Goal: Answer question/provide support

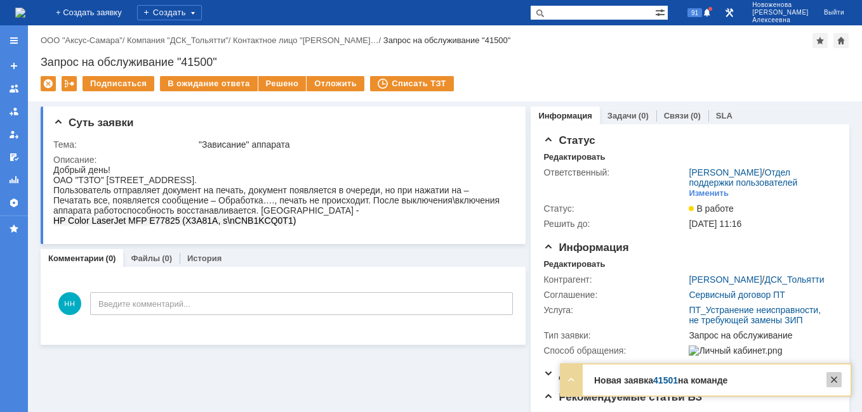
click at [834, 376] on div at bounding box center [833, 380] width 15 height 15
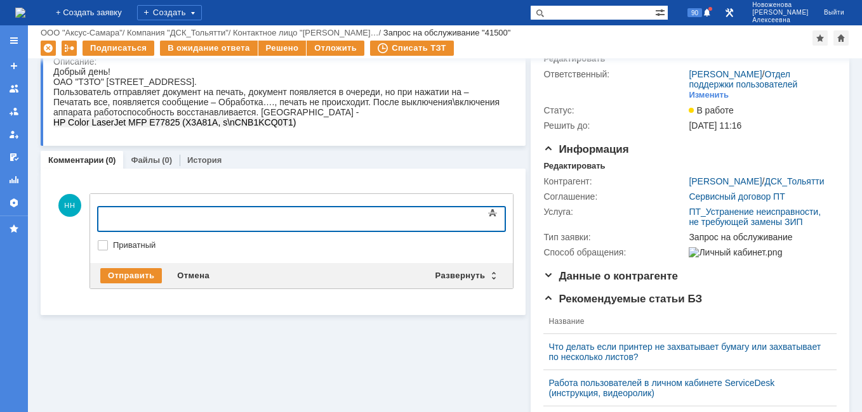
scroll to position [127, 0]
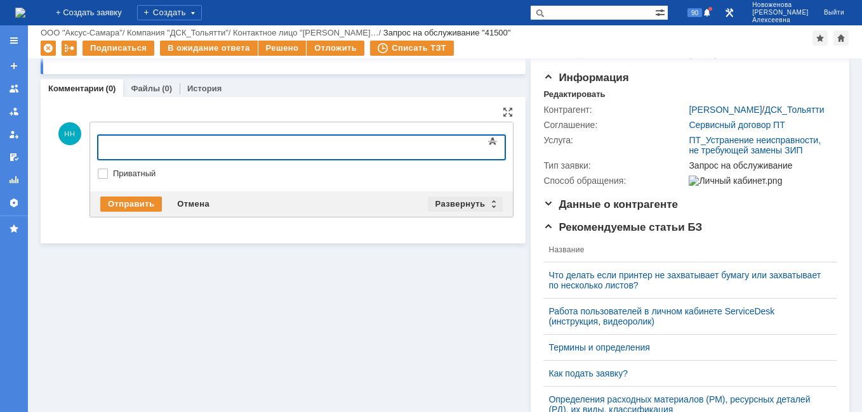
click at [484, 197] on div "Развернуть" at bounding box center [466, 204] width 76 height 15
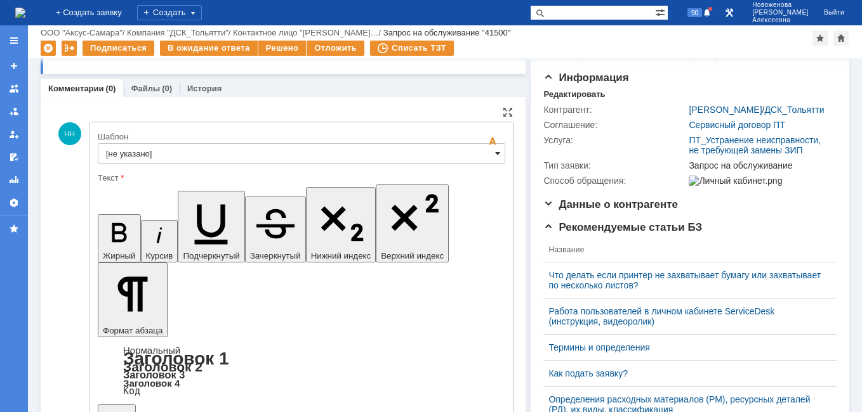
scroll to position [0, 0]
click at [495, 154] on span at bounding box center [497, 153] width 5 height 10
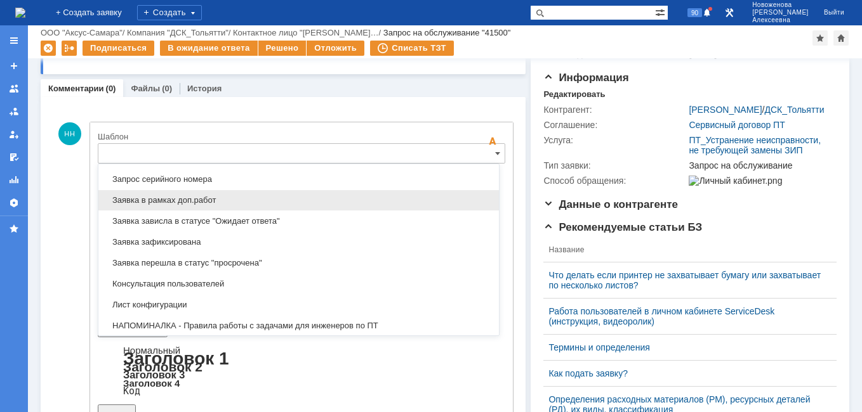
scroll to position [690, 0]
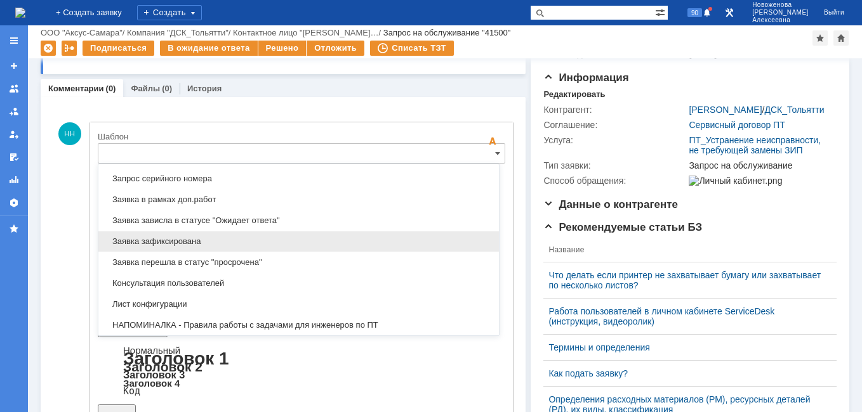
click at [183, 241] on span "Заявка зафиксирована" at bounding box center [298, 242] width 385 height 10
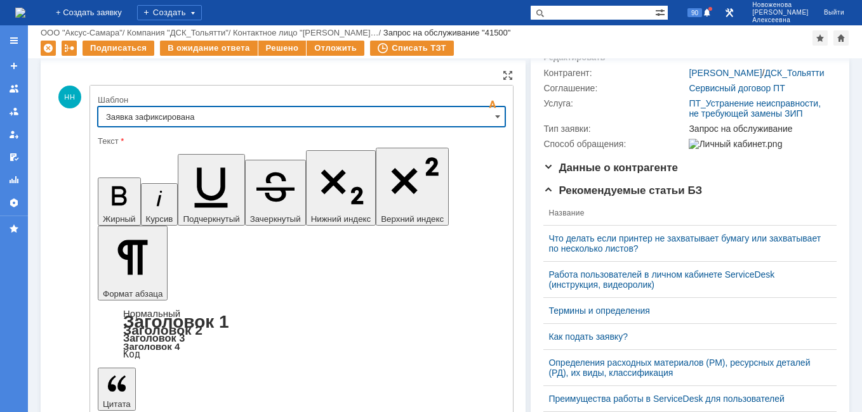
type input "Заявка зафиксирована"
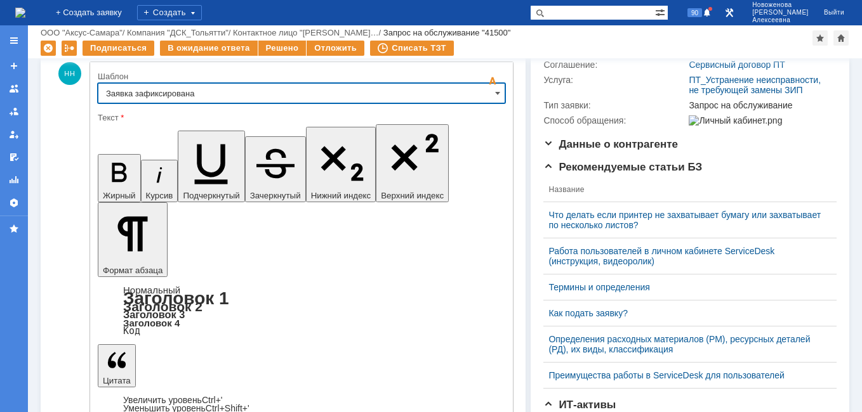
scroll to position [190, 0]
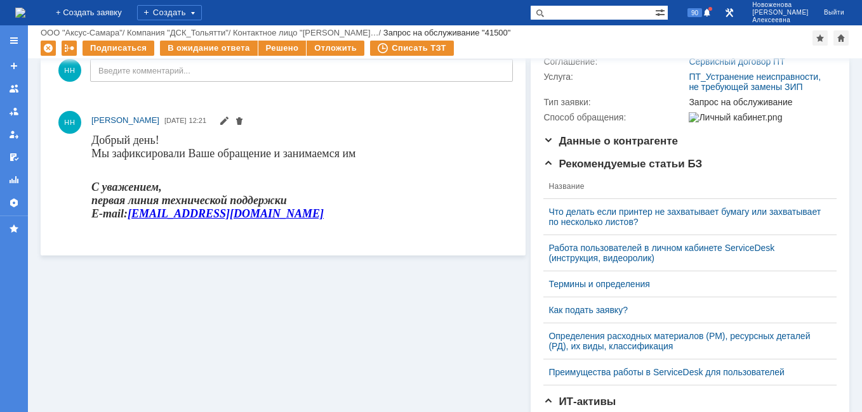
scroll to position [0, 0]
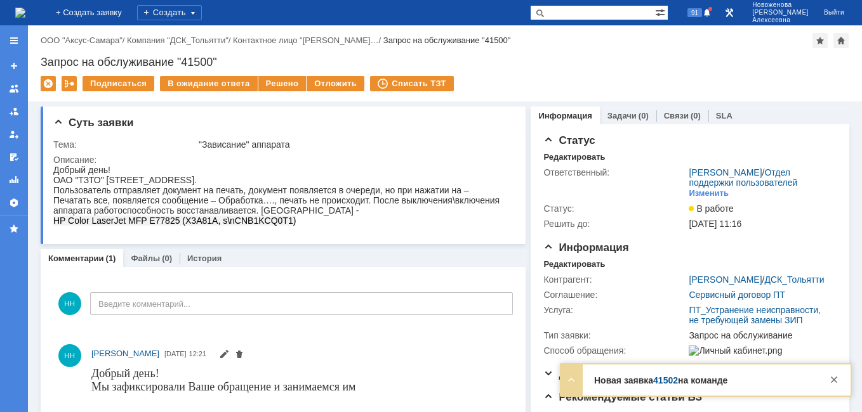
click at [661, 382] on link "41502" at bounding box center [665, 381] width 25 height 10
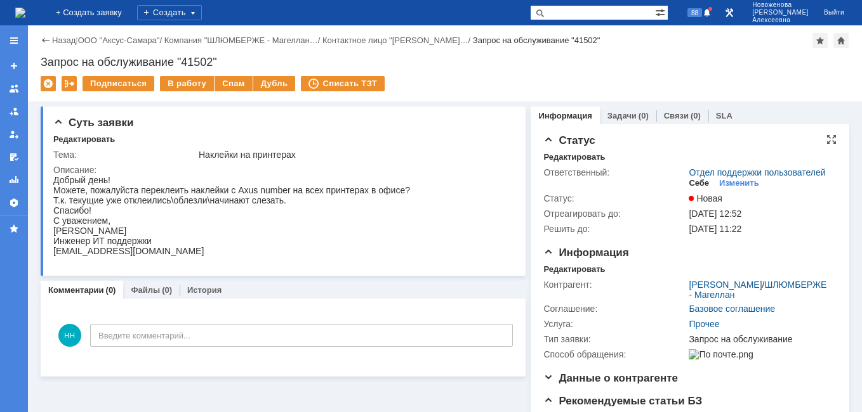
click at [689, 188] on div "Себе" at bounding box center [699, 183] width 20 height 10
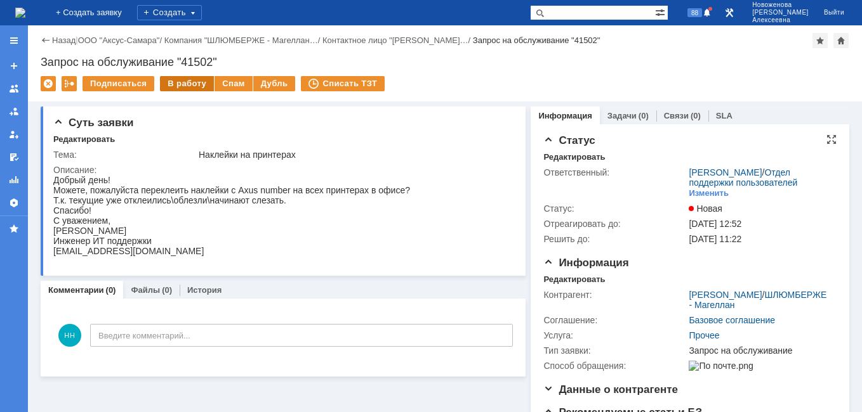
click at [181, 83] on div "В работу" at bounding box center [187, 83] width 54 height 15
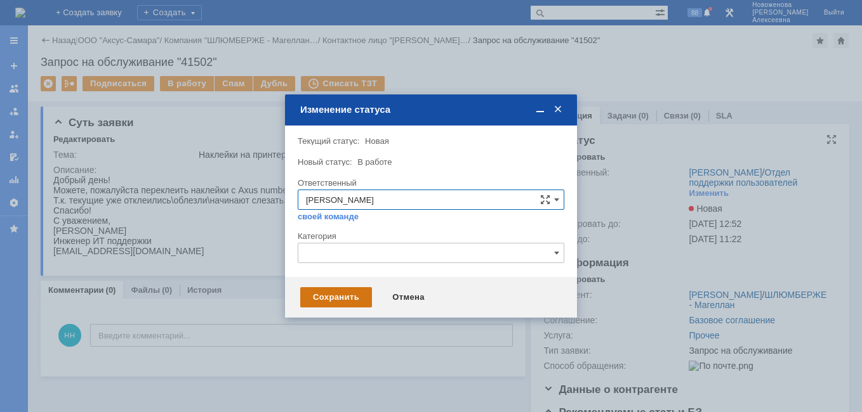
click at [324, 287] on div "Сохранить Отмена" at bounding box center [431, 297] width 292 height 41
click at [318, 293] on div "Сохранить" at bounding box center [336, 297] width 72 height 20
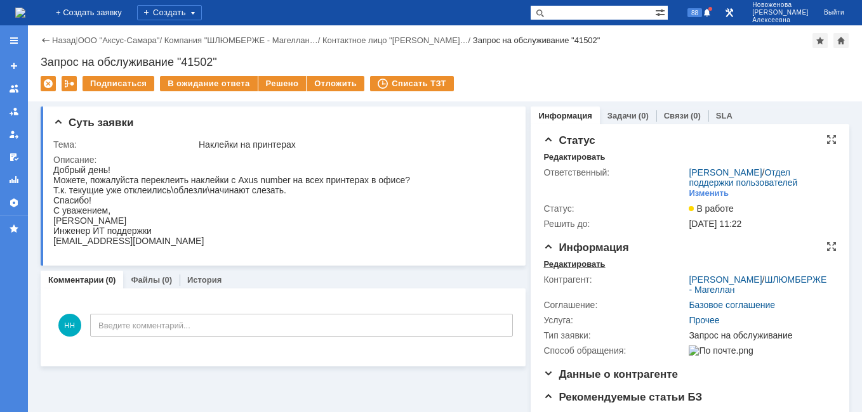
click at [558, 270] on div "Редактировать" at bounding box center [574, 265] width 62 height 10
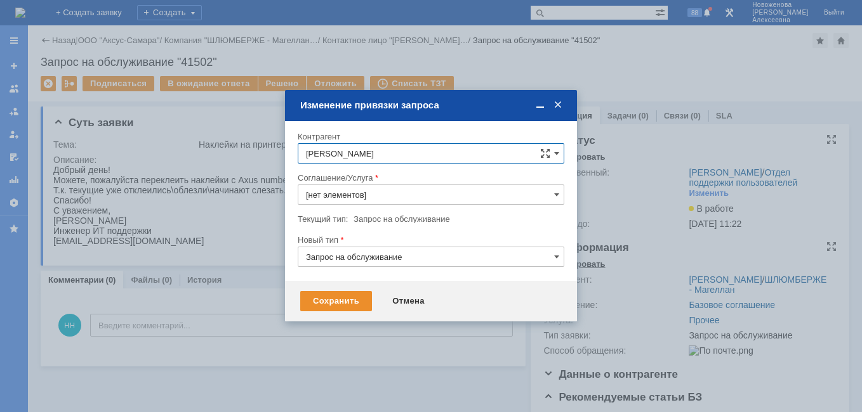
type input "Прочее"
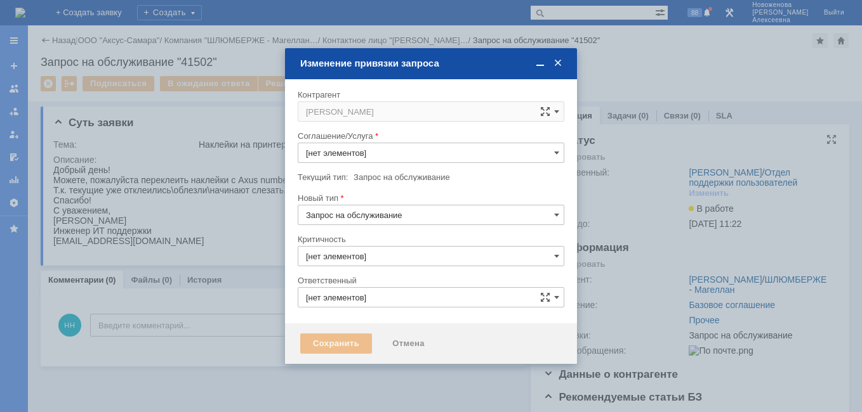
type input "3. Низкая"
type input "[PERSON_NAME]"
type input "Прочее"
type input "[не указано]"
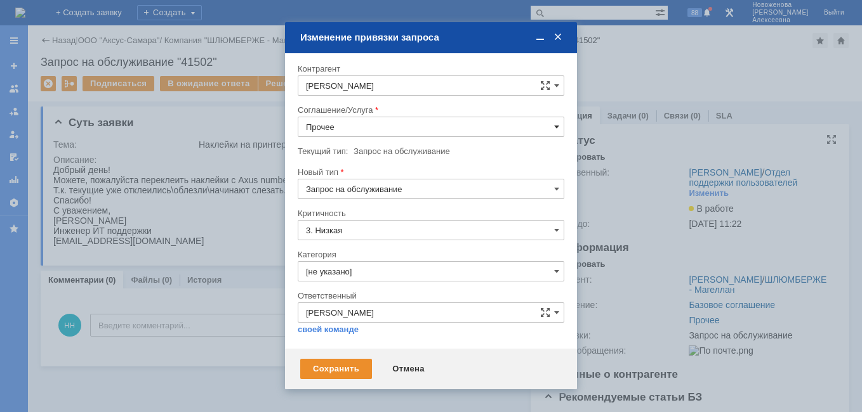
click at [558, 126] on span at bounding box center [556, 127] width 5 height 10
click at [338, 241] on span "Прочее" at bounding box center [431, 240] width 250 height 10
type input "Прочее"
click at [315, 367] on div "Сохранить" at bounding box center [336, 369] width 72 height 20
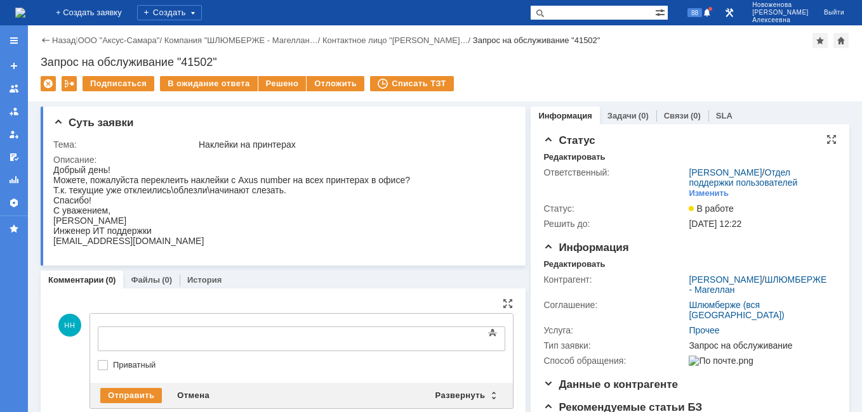
scroll to position [0, 0]
click at [487, 395] on div "Развернуть" at bounding box center [466, 395] width 76 height 15
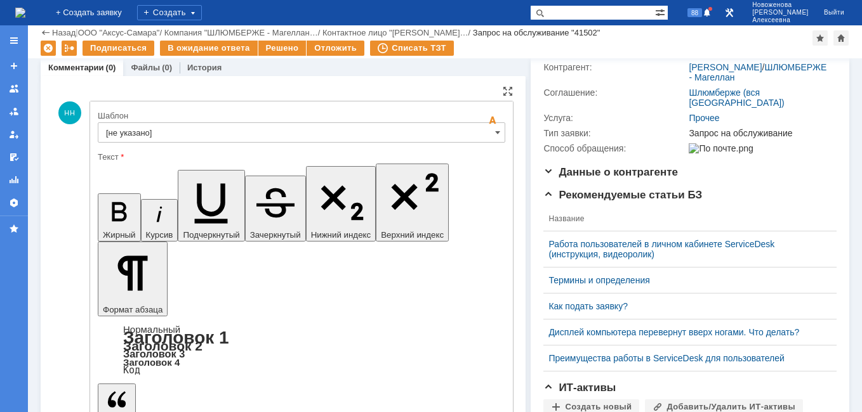
scroll to position [168, 0]
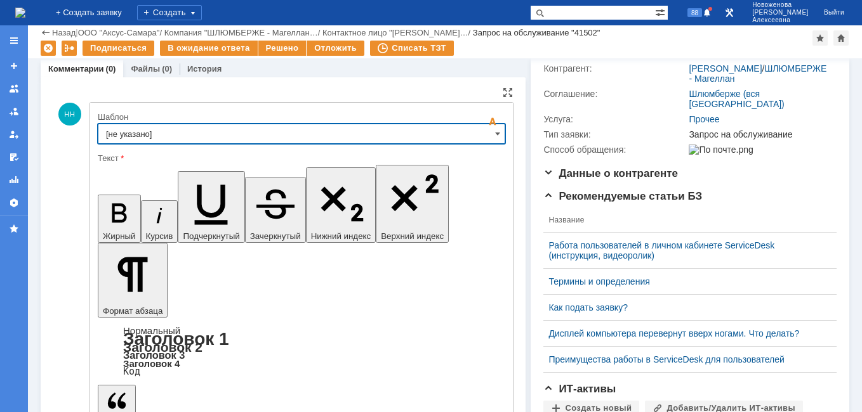
click at [488, 133] on input "[не указано]" at bounding box center [301, 134] width 407 height 20
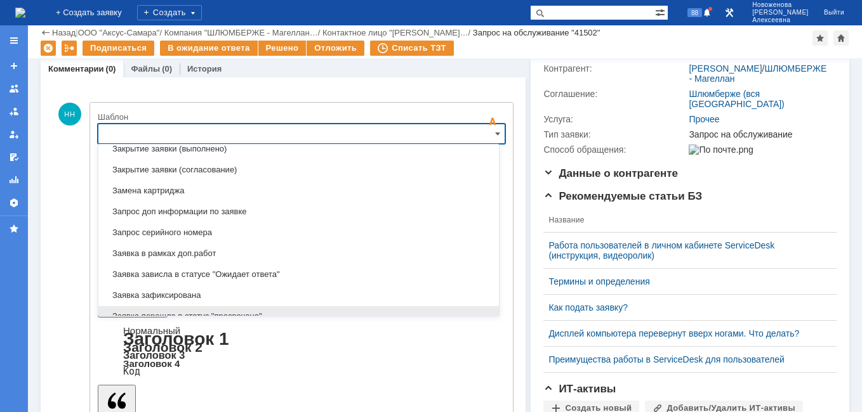
scroll to position [690, 0]
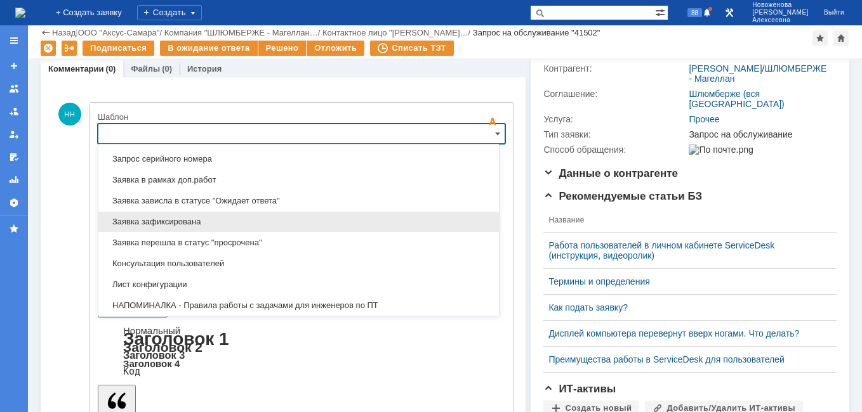
click at [193, 220] on span "Заявка зафиксирована" at bounding box center [298, 222] width 385 height 10
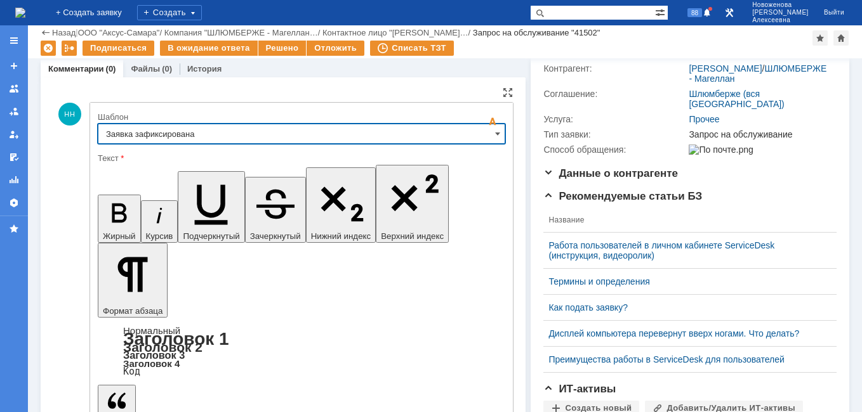
type input "Заявка зафиксирована"
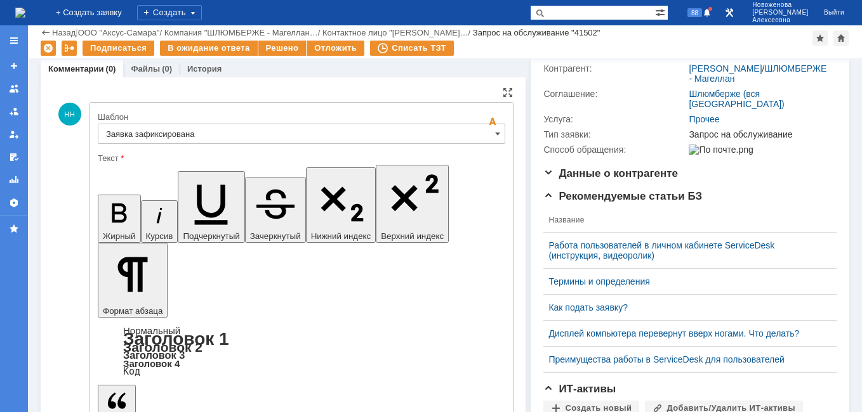
drag, startPoint x: 384, startPoint y: 3083, endPoint x: 119, endPoint y: 3084, distance: 265.3
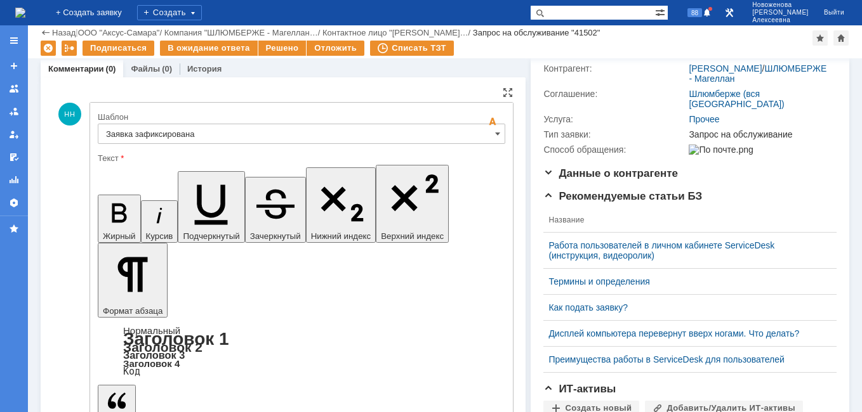
drag, startPoint x: 383, startPoint y: 3096, endPoint x: 280, endPoint y: 3096, distance: 103.4
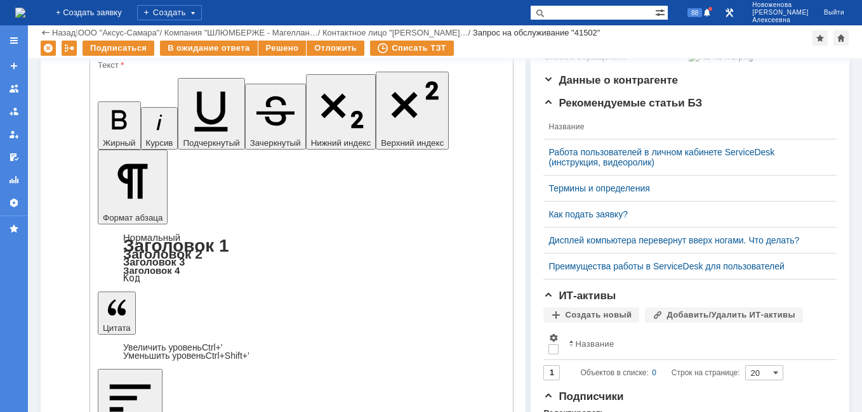
scroll to position [295, 0]
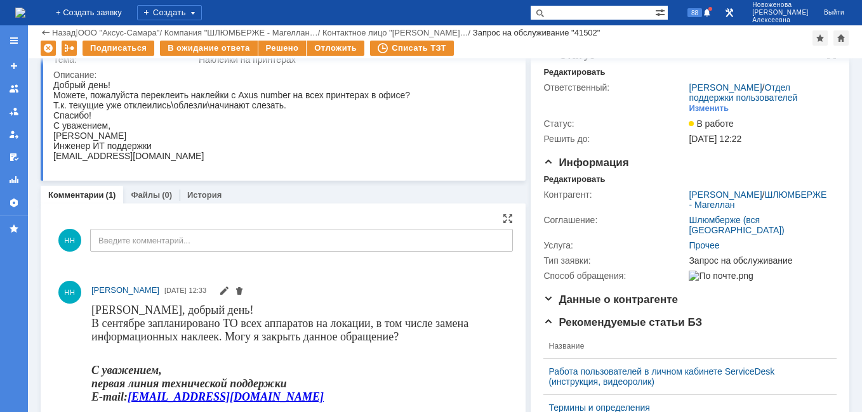
scroll to position [41, 0]
click at [221, 47] on div "В ожидание ответа" at bounding box center [208, 48] width 97 height 15
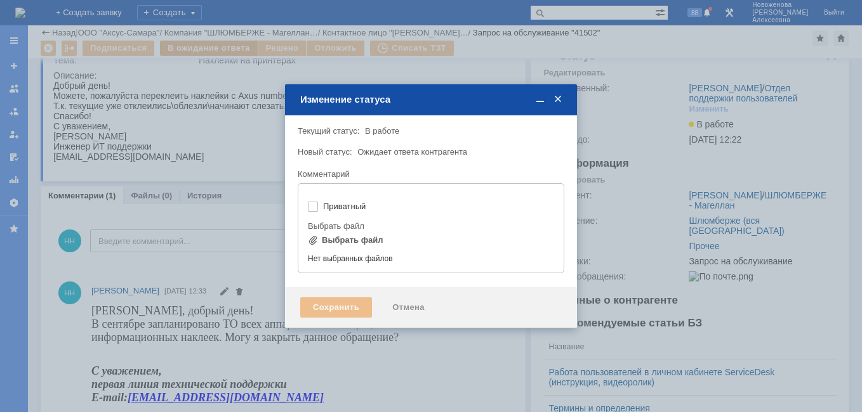
type input "[не указано]"
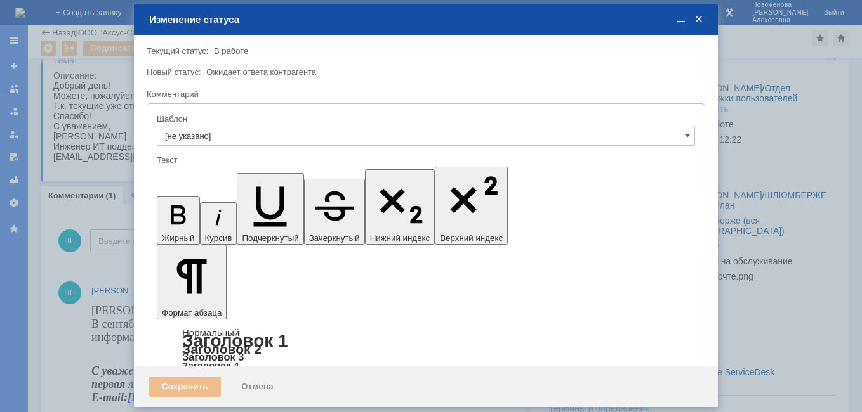
scroll to position [0, 0]
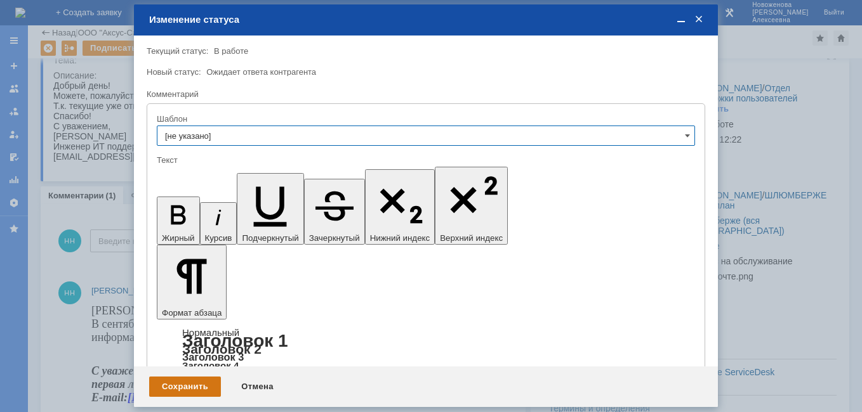
click at [180, 386] on div "Сохранить" at bounding box center [185, 387] width 72 height 20
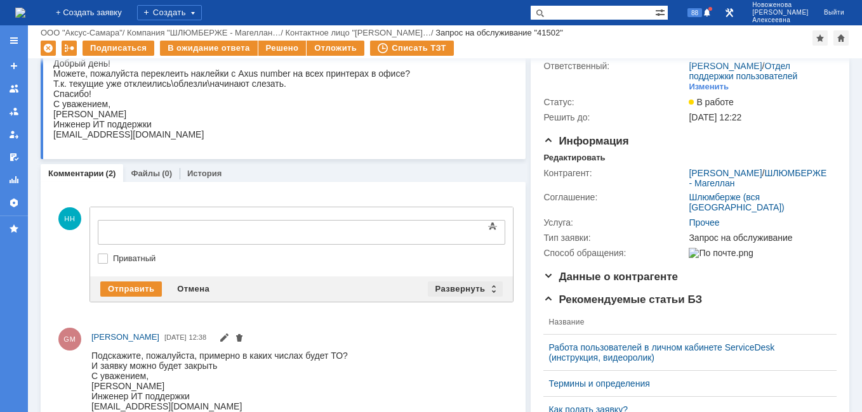
click at [485, 289] on div "Развернуть" at bounding box center [466, 289] width 76 height 15
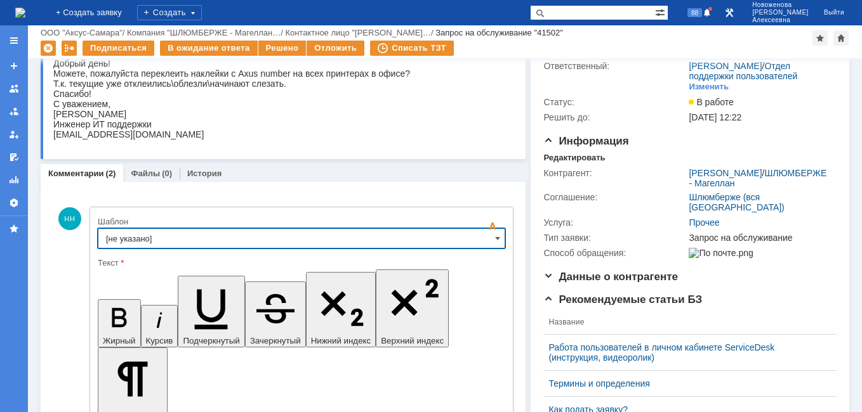
click at [485, 239] on input "[не указано]" at bounding box center [301, 238] width 407 height 20
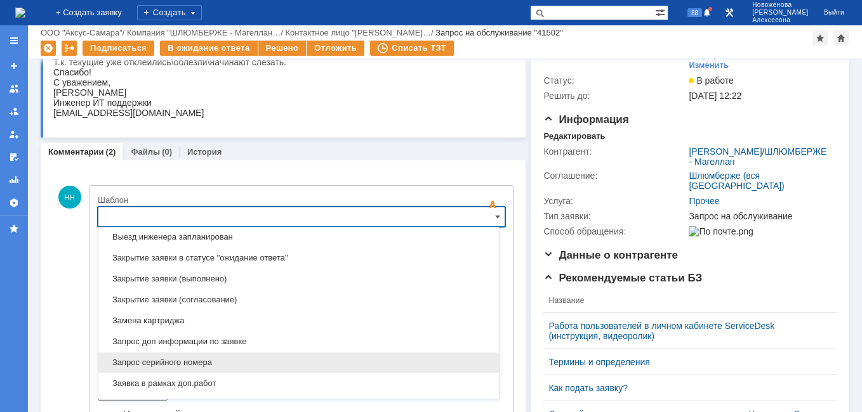
scroll to position [626, 0]
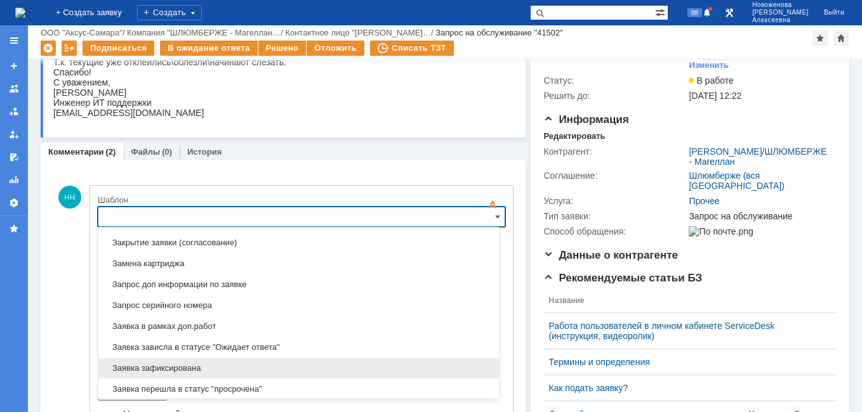
click at [171, 367] on span "Заявка зафиксирована" at bounding box center [298, 369] width 385 height 10
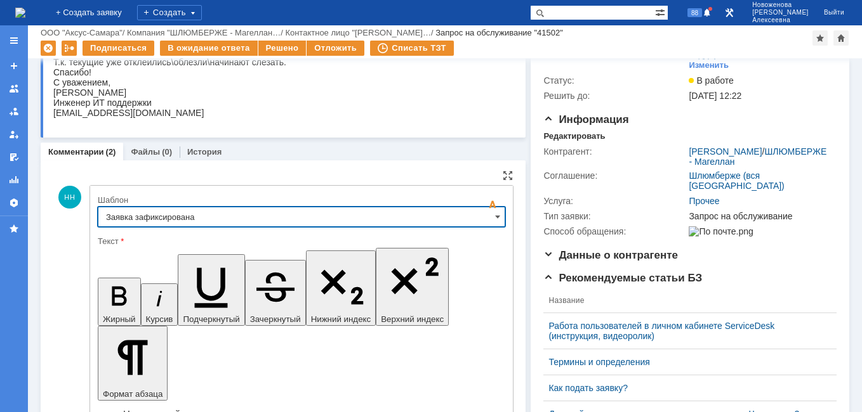
type input "Заявка зафиксирована"
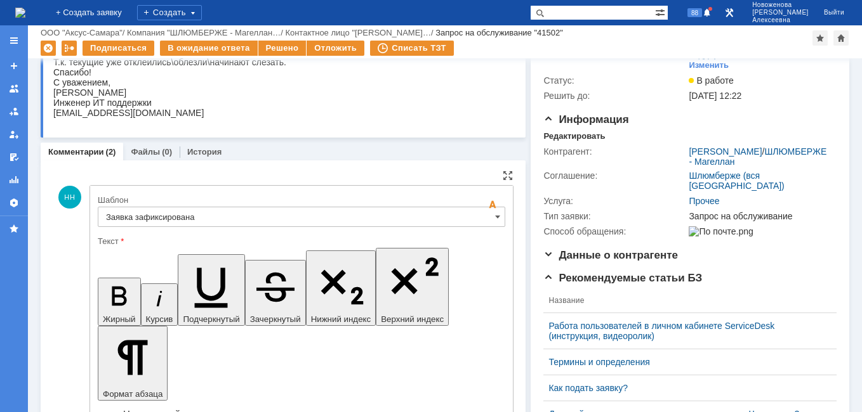
drag, startPoint x: 373, startPoint y: 3166, endPoint x: 119, endPoint y: 3155, distance: 254.1
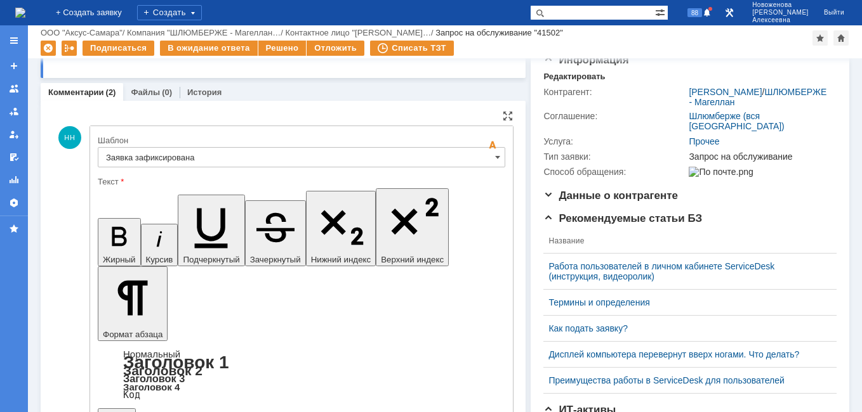
scroll to position [212, 0]
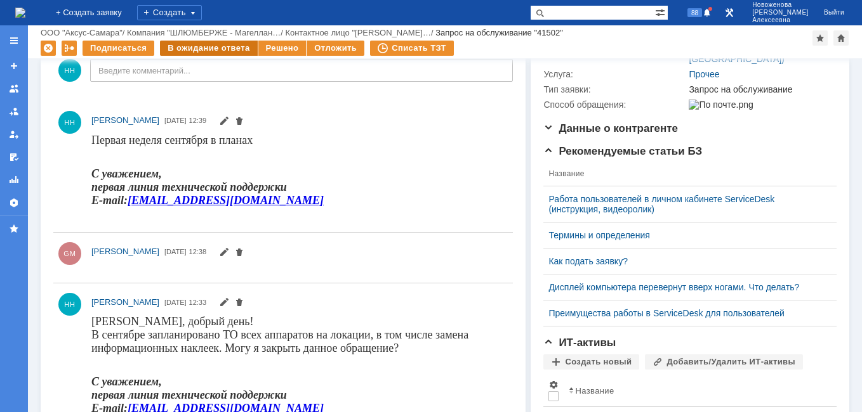
scroll to position [0, 0]
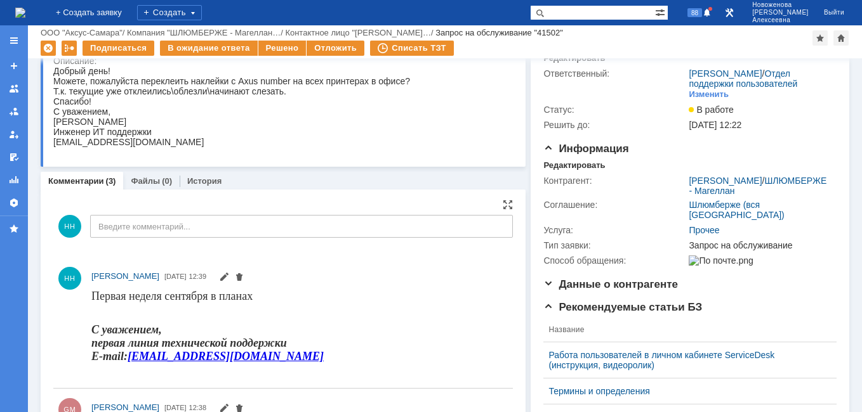
scroll to position [127, 0]
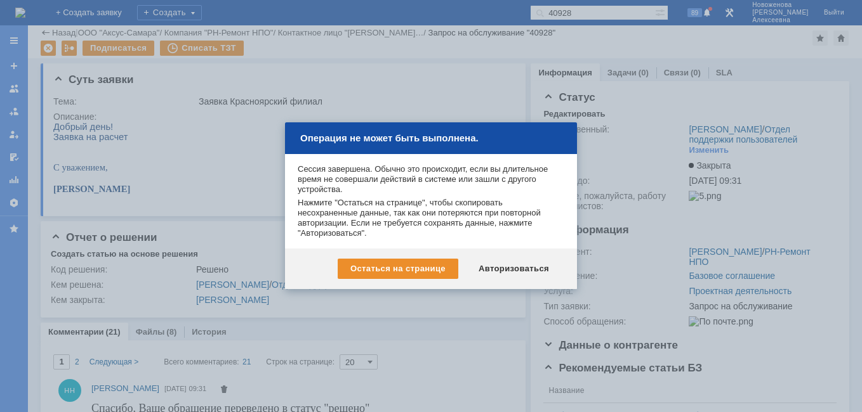
scroll to position [1967, 0]
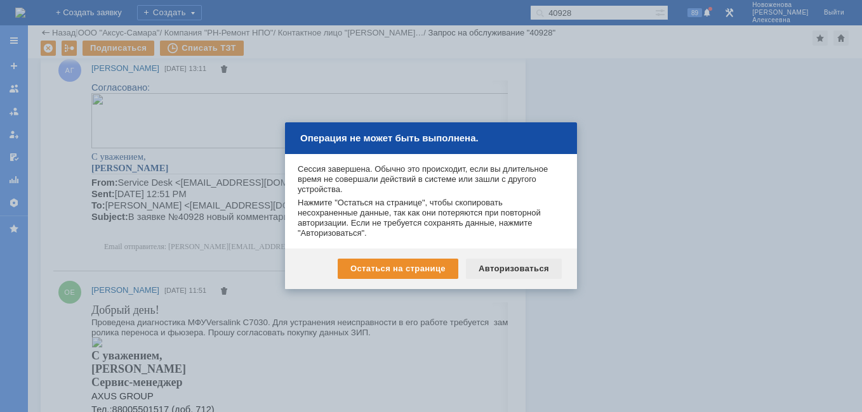
click at [524, 265] on div "Авторизоваться" at bounding box center [514, 269] width 96 height 20
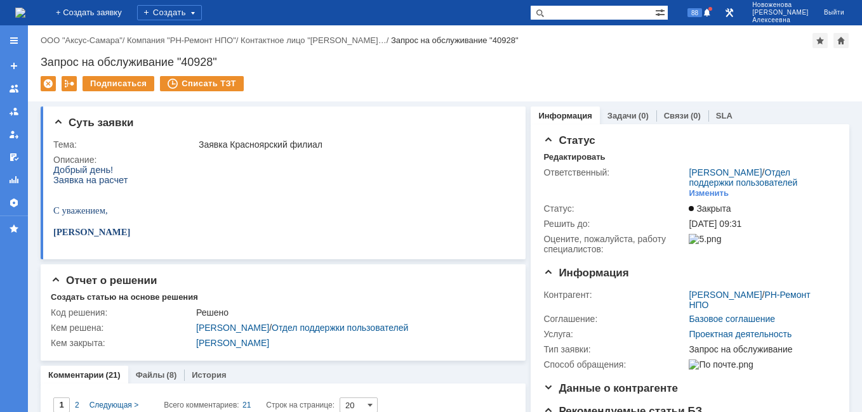
click at [25, 10] on img at bounding box center [20, 13] width 10 height 10
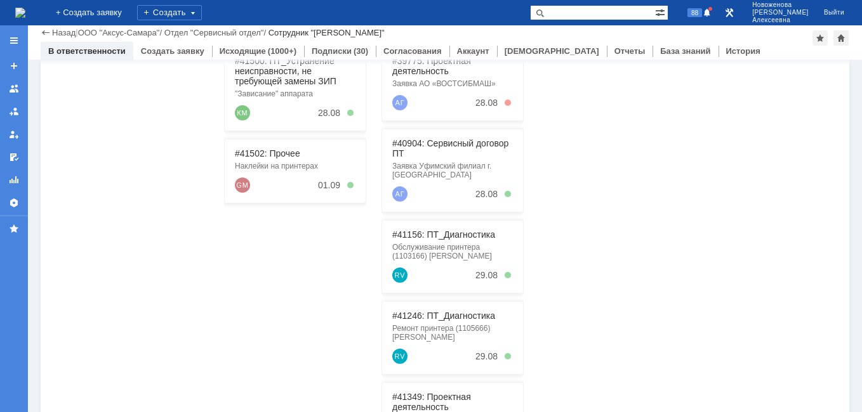
scroll to position [190, 0]
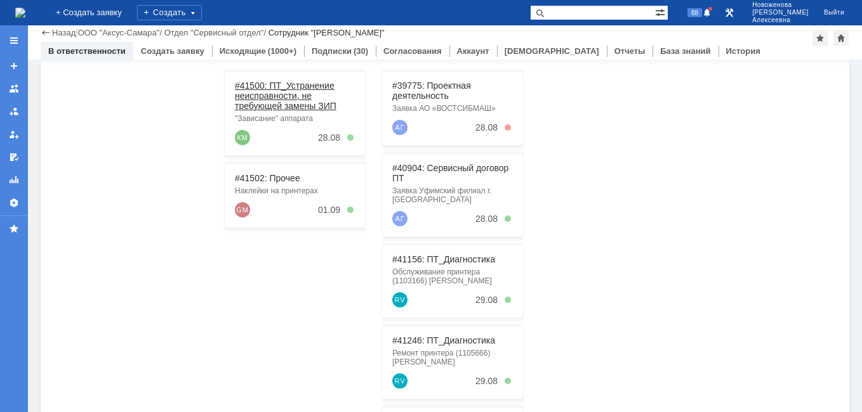
click at [265, 101] on link "#41500: ПТ_Устранение неисправности, не требующей замены ЗИП" at bounding box center [286, 96] width 102 height 30
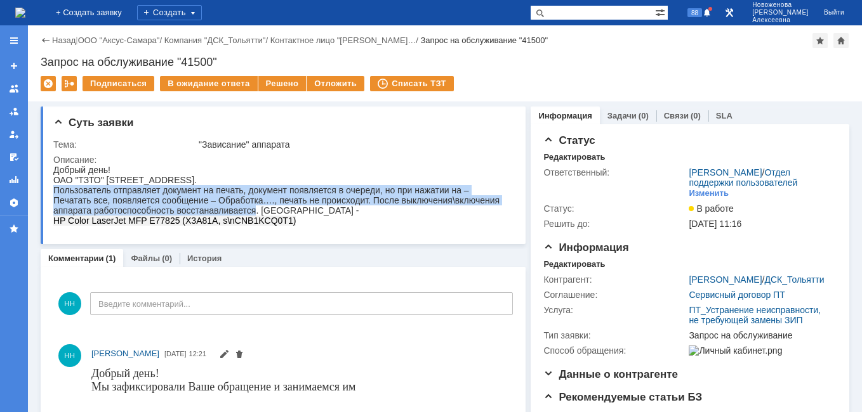
drag, startPoint x: 53, startPoint y: 192, endPoint x: 256, endPoint y: 214, distance: 203.6
click at [256, 214] on div "Добрый день! ОАО "ТЗТО" [STREET_ADDRESS]. Пользователь отправляет документ на п…" at bounding box center [278, 195] width 451 height 61
drag, startPoint x: 256, startPoint y: 214, endPoint x: 176, endPoint y: 200, distance: 80.5
copy div "Пользователь отправляет документ на печать, документ появляется в очереди, но п…"
